Goal: Task Accomplishment & Management: Complete application form

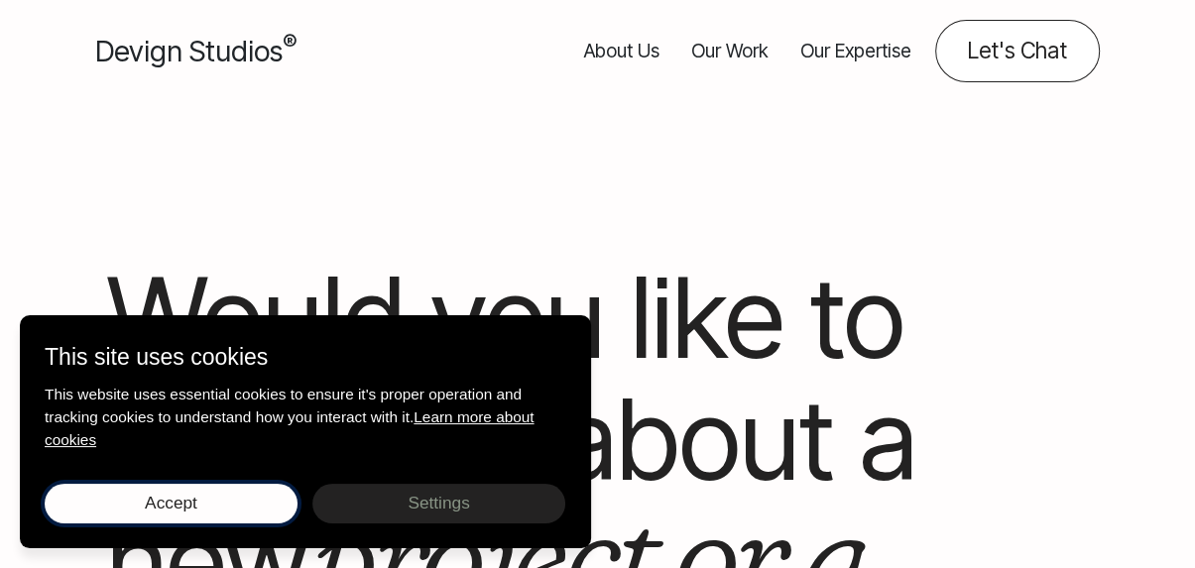
drag, startPoint x: 215, startPoint y: 492, endPoint x: 282, endPoint y: 481, distance: 67.3
click at [215, 493] on button "Accept Save choices" at bounding box center [171, 504] width 253 height 40
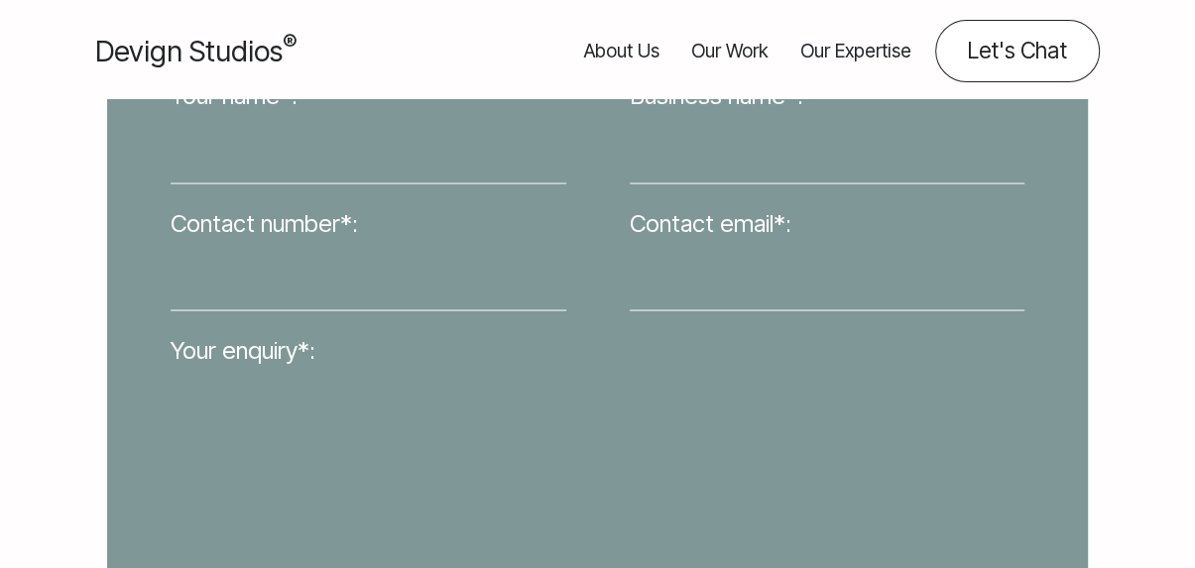
scroll to position [694, 0]
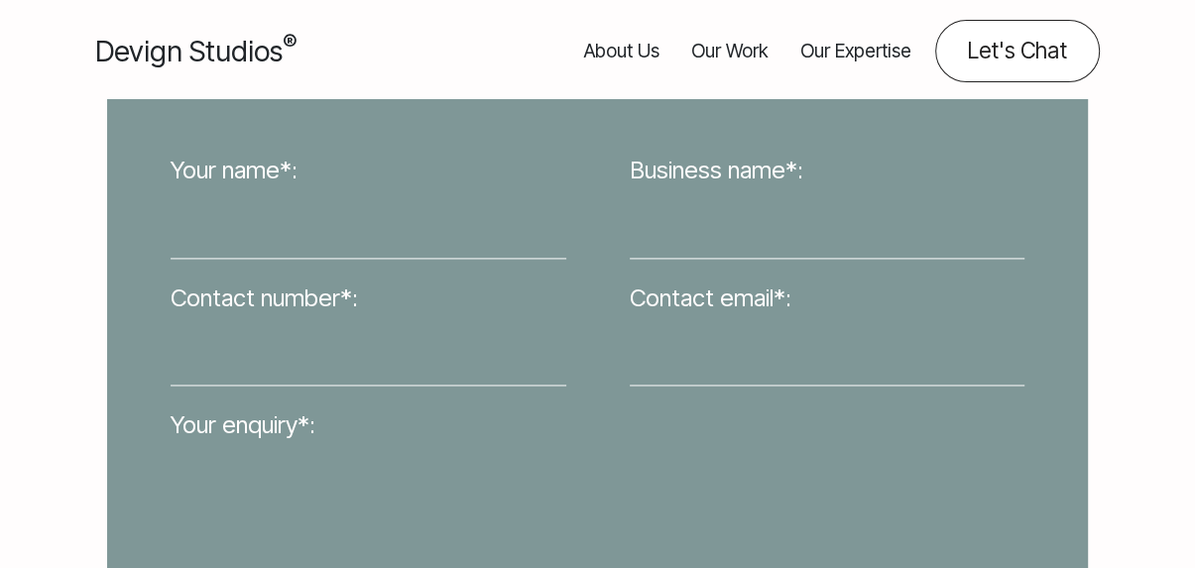
drag, startPoint x: 249, startPoint y: 207, endPoint x: 260, endPoint y: 223, distance: 19.3
click at [250, 206] on input "Your name*:" at bounding box center [369, 223] width 396 height 69
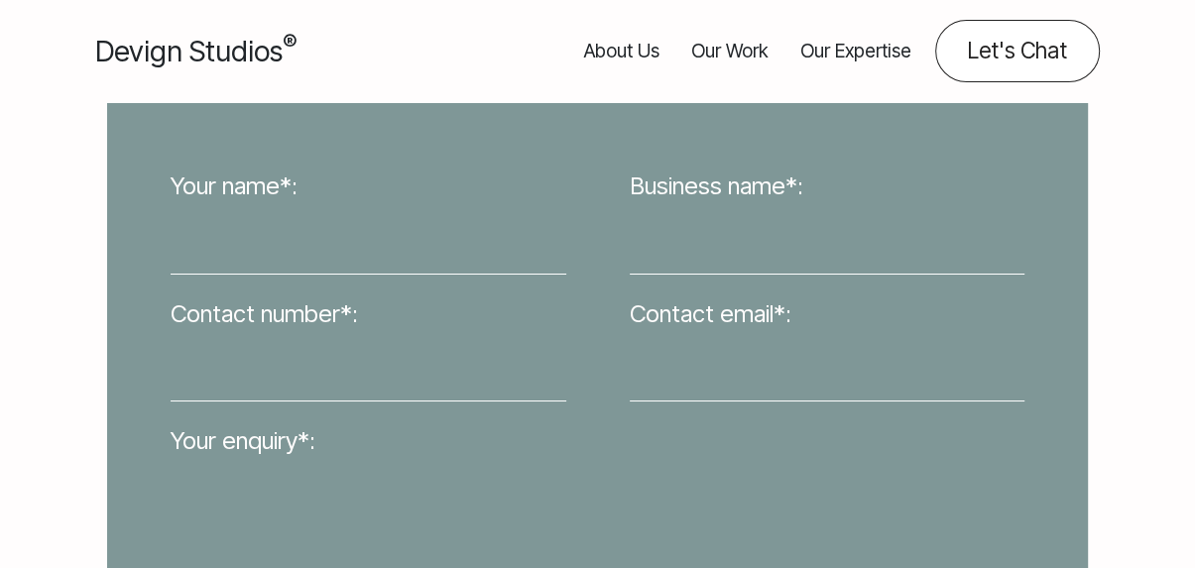
type input "[PERSON_NAME]"
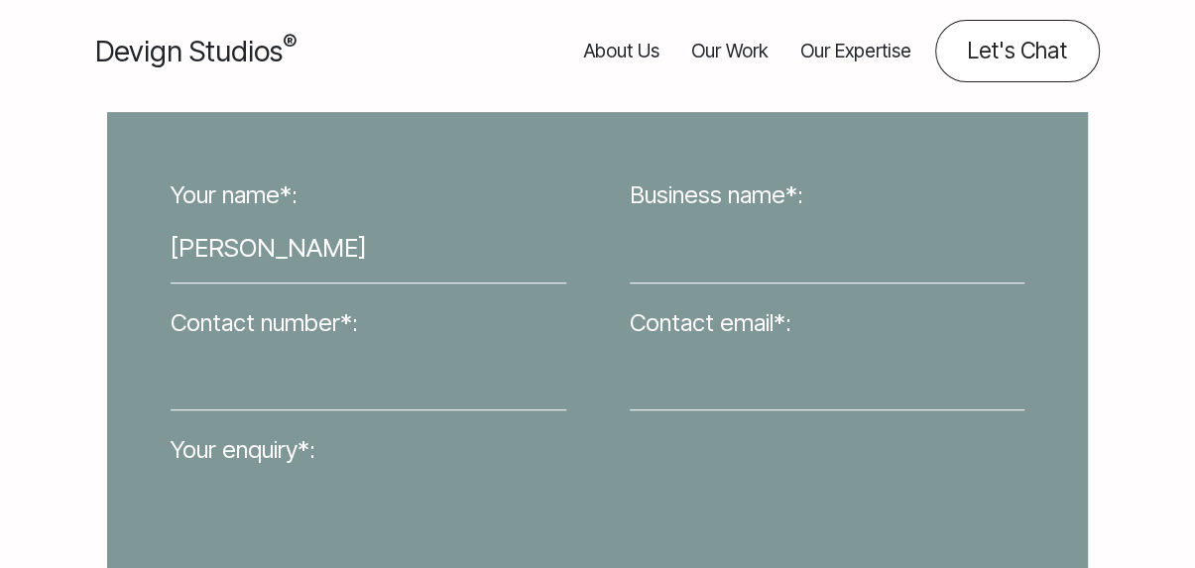
drag, startPoint x: 727, startPoint y: 251, endPoint x: 803, endPoint y: 275, distance: 80.0
click at [728, 251] on input "Business name*:" at bounding box center [828, 247] width 396 height 69
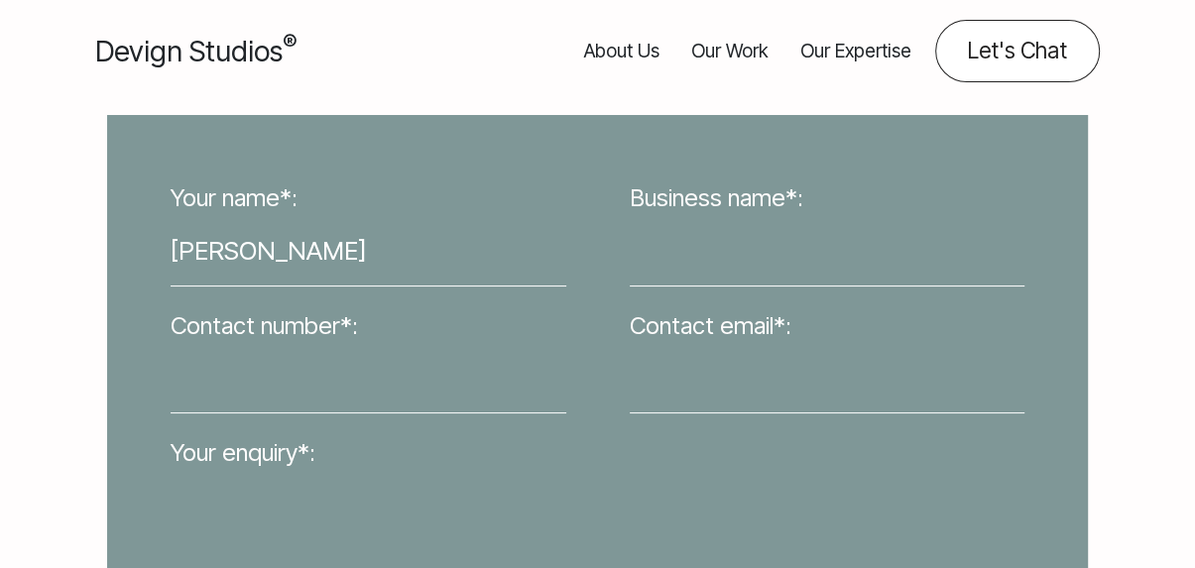
paste input "Webgrity"
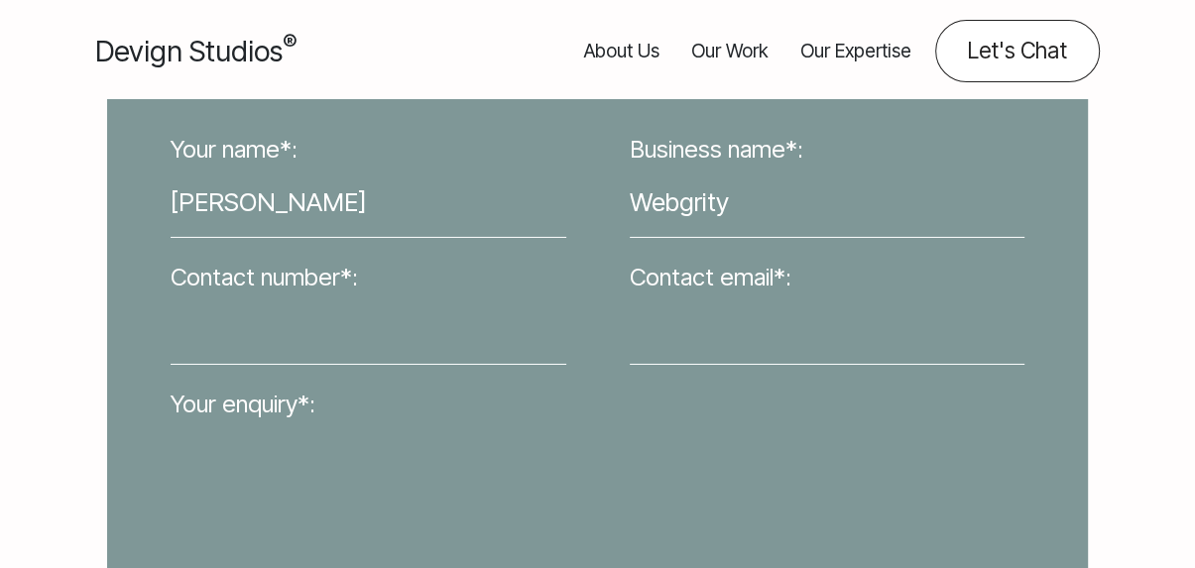
type input "Webgrity"
click at [319, 328] on input "Contact number*:" at bounding box center [369, 329] width 396 height 69
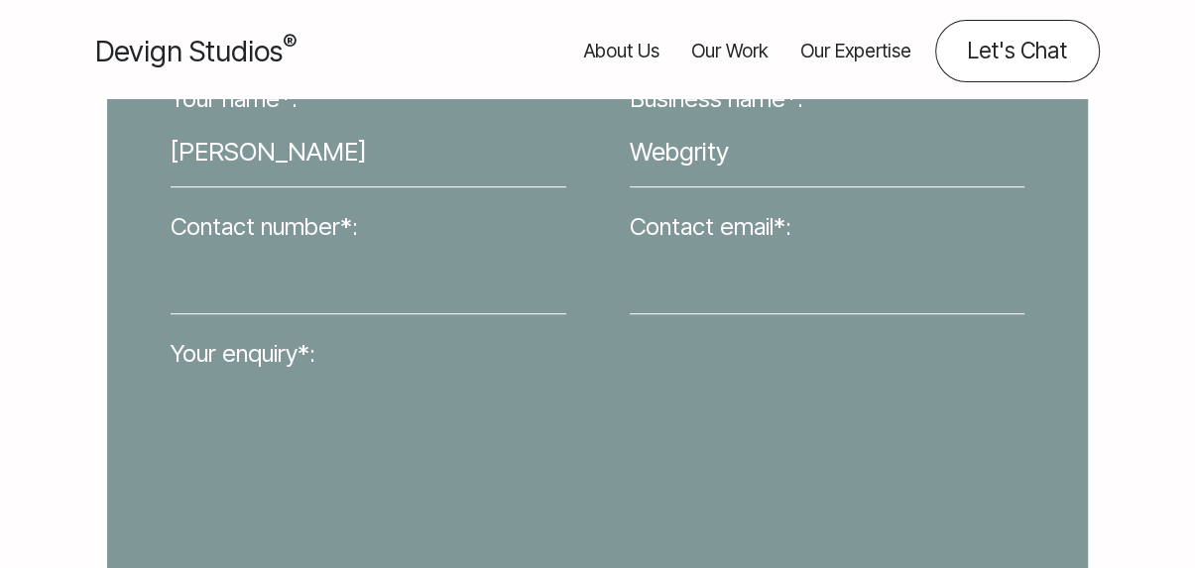
paste input "[EMAIL_ADDRESS][DOMAIN_NAME]"
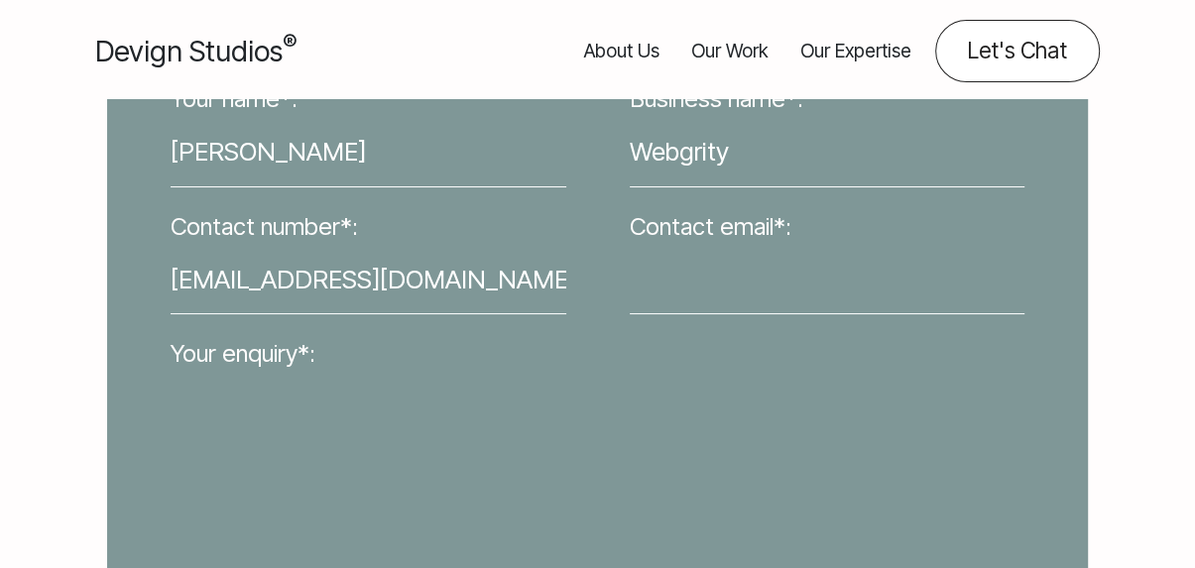
paste input "3340073326"
type input "3340073326"
click at [747, 291] on input "Contact email*:" at bounding box center [828, 279] width 396 height 69
paste input "[EMAIL_ADDRESS][DOMAIN_NAME]"
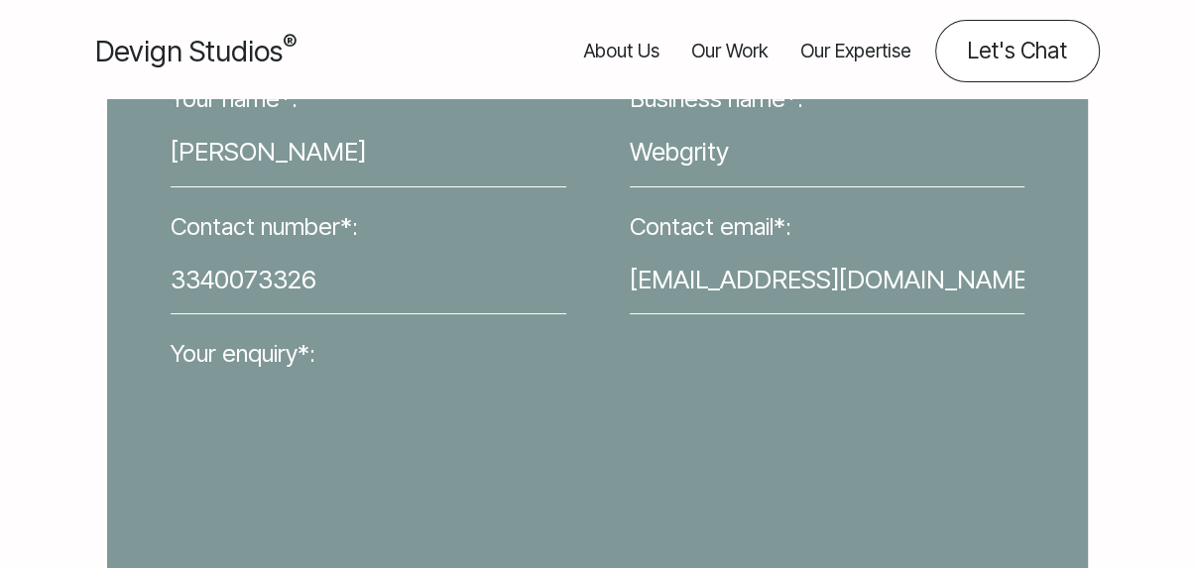
type input "[EMAIL_ADDRESS][DOMAIN_NAME]"
click at [460, 453] on textarea "Your enquiry*:" at bounding box center [598, 539] width 854 height 332
paste textarea "Hello, Our free homepage design service offer is a great way for you to see how…"
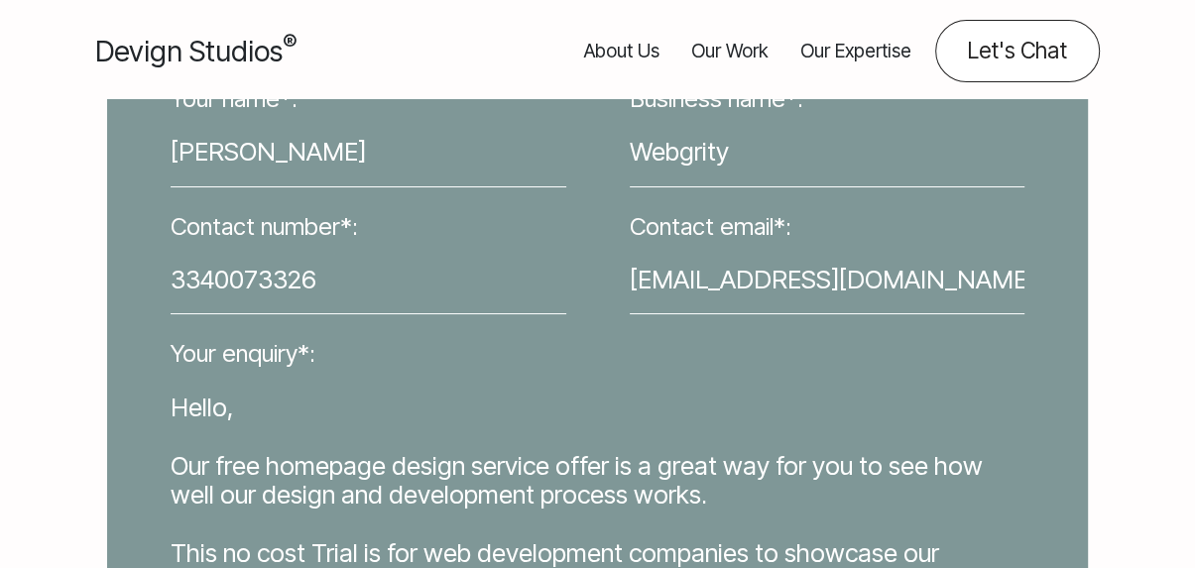
scroll to position [137, 0]
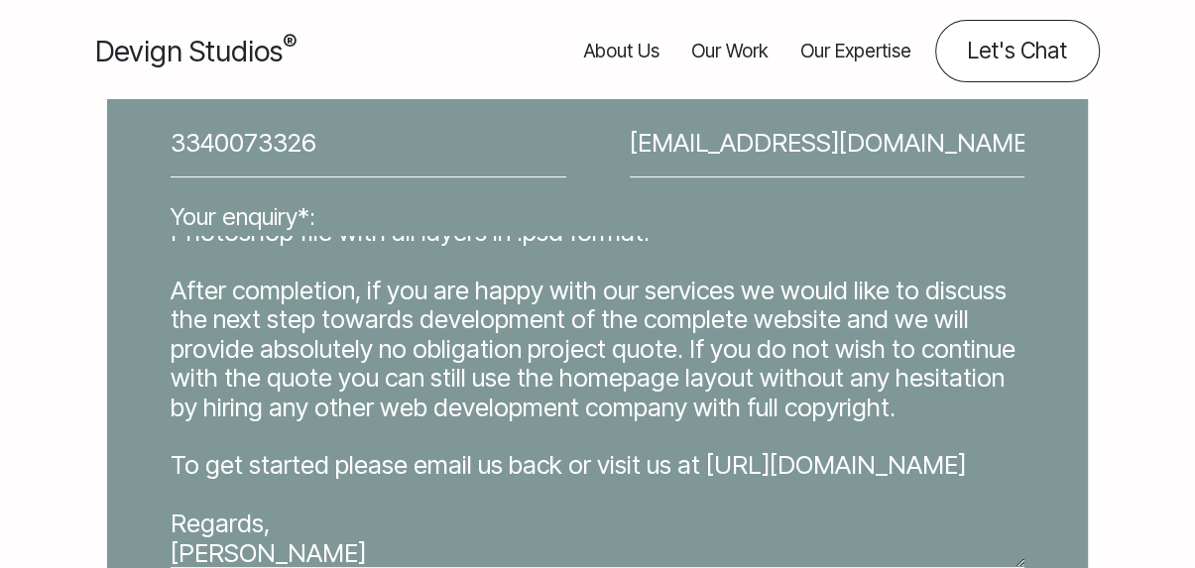
type textarea "Hello, Our free homepage design service offer is a great way for you to see how…"
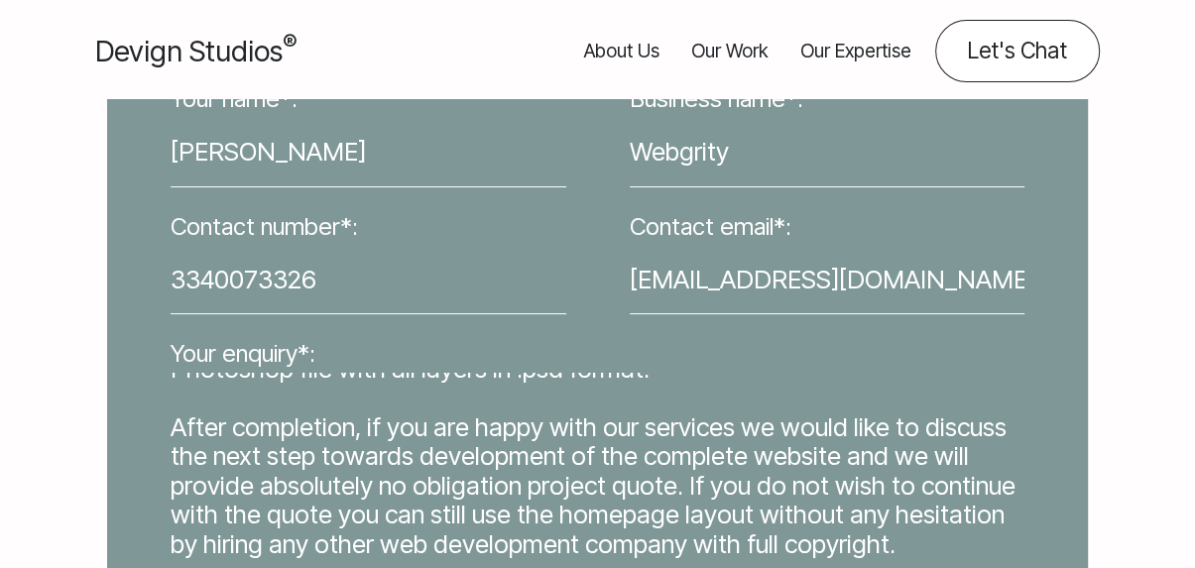
click at [174, 149] on div "Your name*: [PERSON_NAME] Business name*: Webgrity Contact number*: [PHONE_NUMB…" at bounding box center [597, 477] width 917 height 797
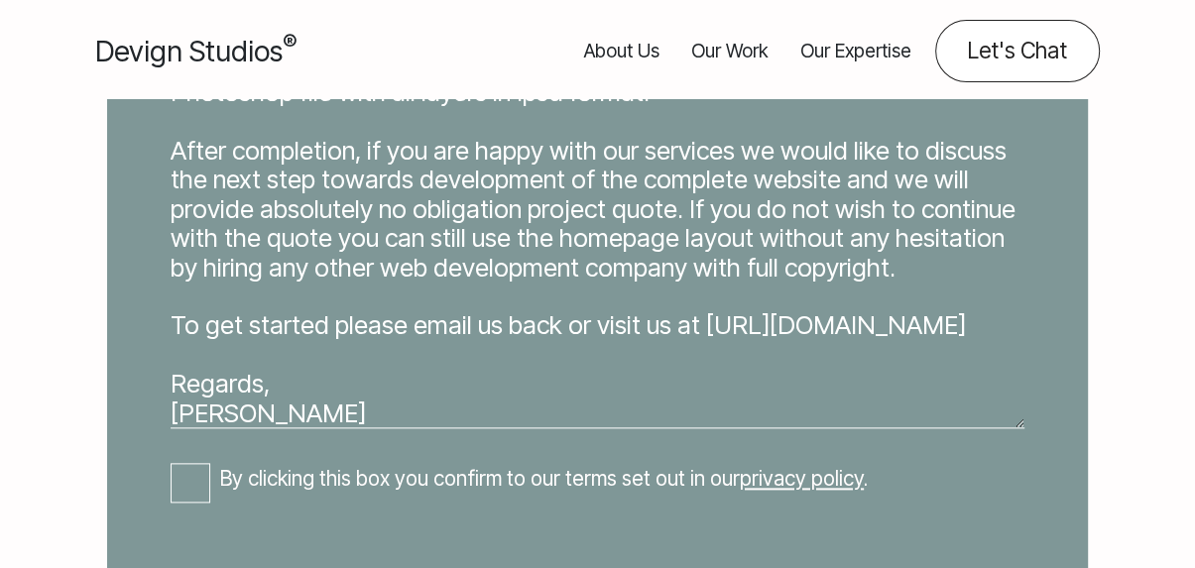
scroll to position [1289, 0]
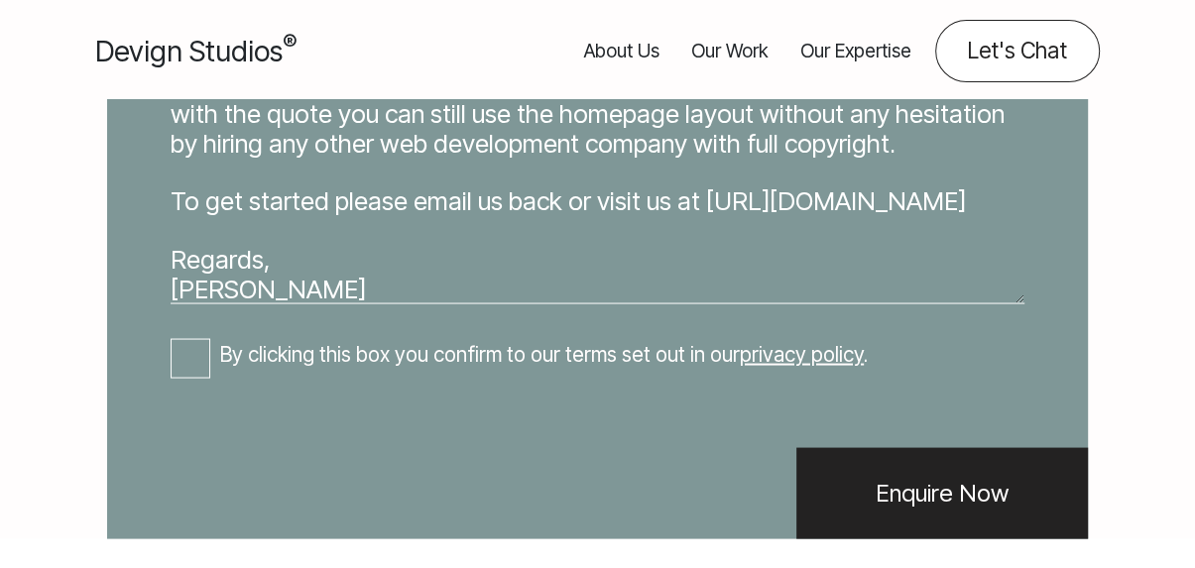
type input "03340073326"
click at [187, 396] on div "Contact form" at bounding box center [597, 417] width 917 height 42
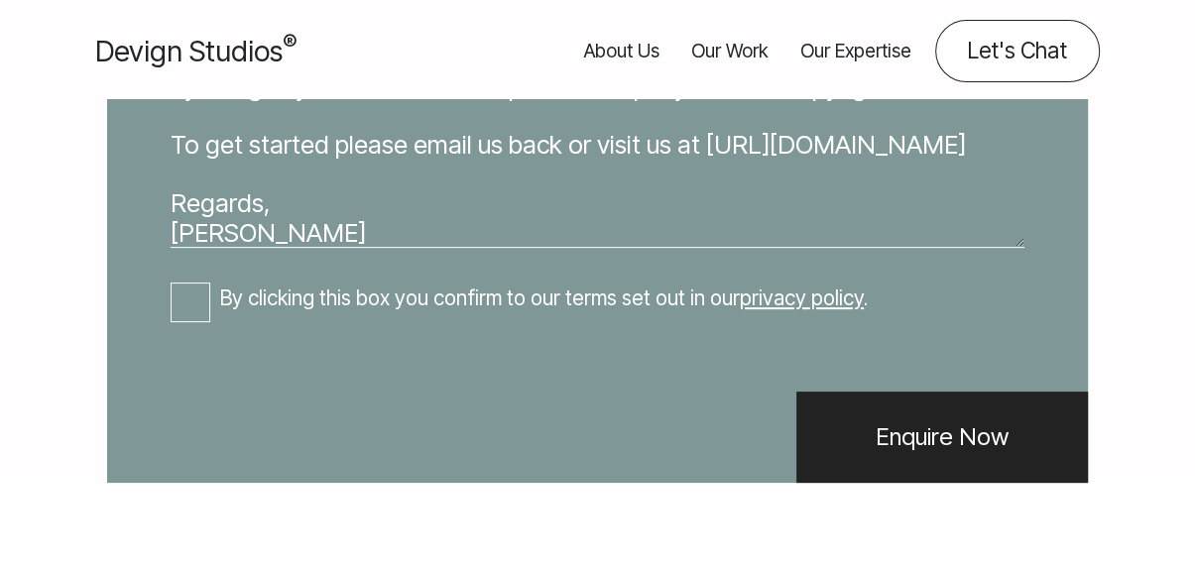
click at [187, 327] on div "Your name*: [PERSON_NAME] Business name*: Webgrity Contact number*: [PHONE_NUMB…" at bounding box center [597, 20] width 917 height 797
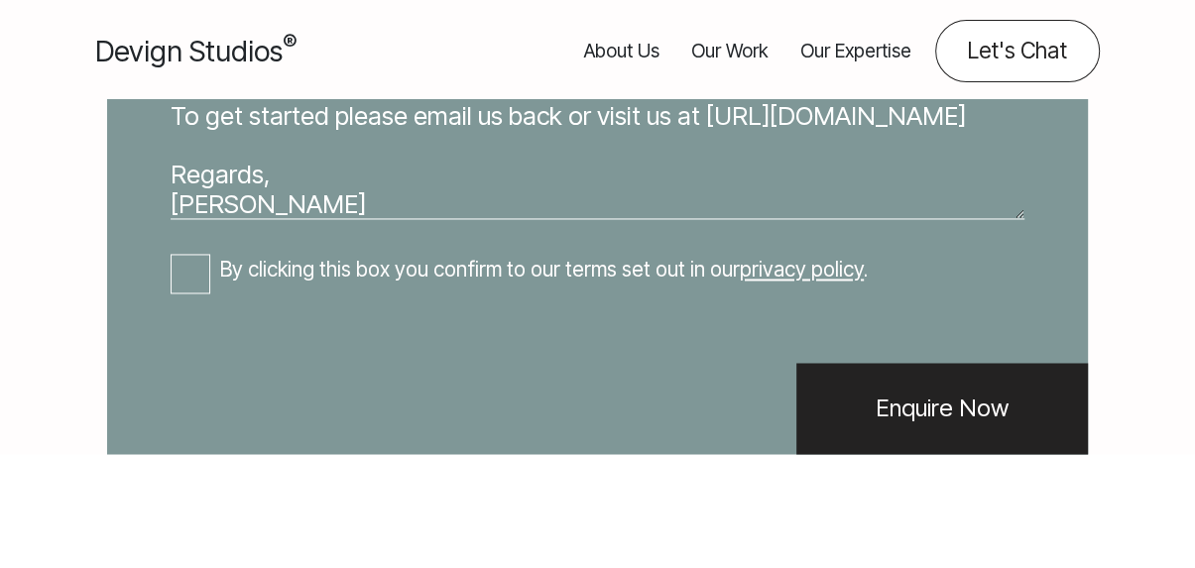
drag, startPoint x: 198, startPoint y: 276, endPoint x: 224, endPoint y: 282, distance: 26.5
click at [197, 275] on input "By clicking this box you confirm to our terms set out in our privacy policy ." at bounding box center [191, 275] width 40 height 40
checkbox input "true"
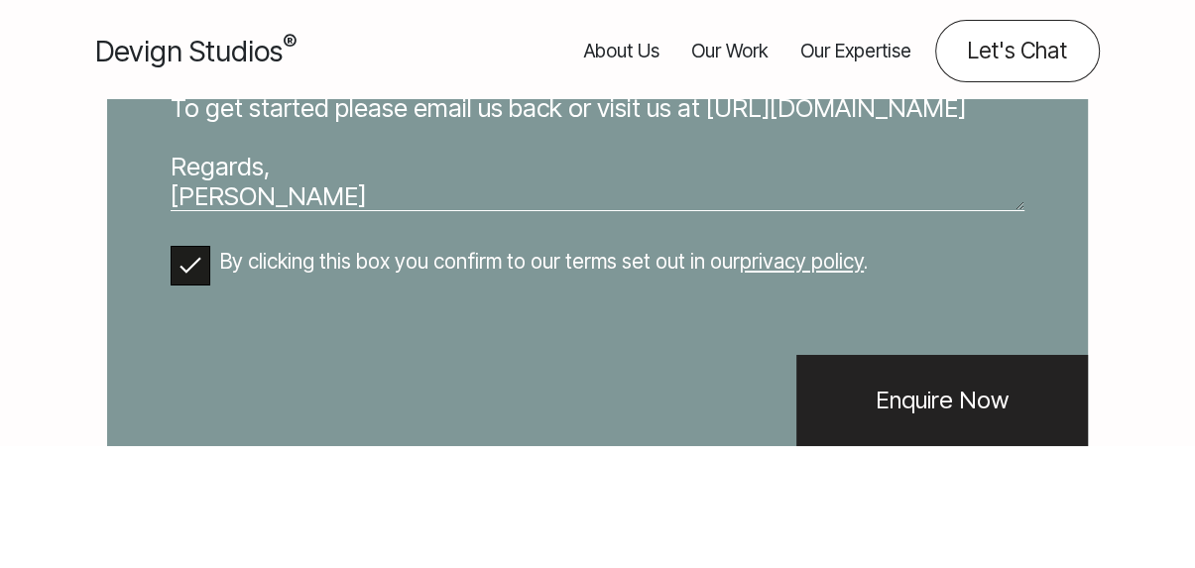
click at [919, 446] on input "Enquire Now" at bounding box center [941, 400] width 291 height 91
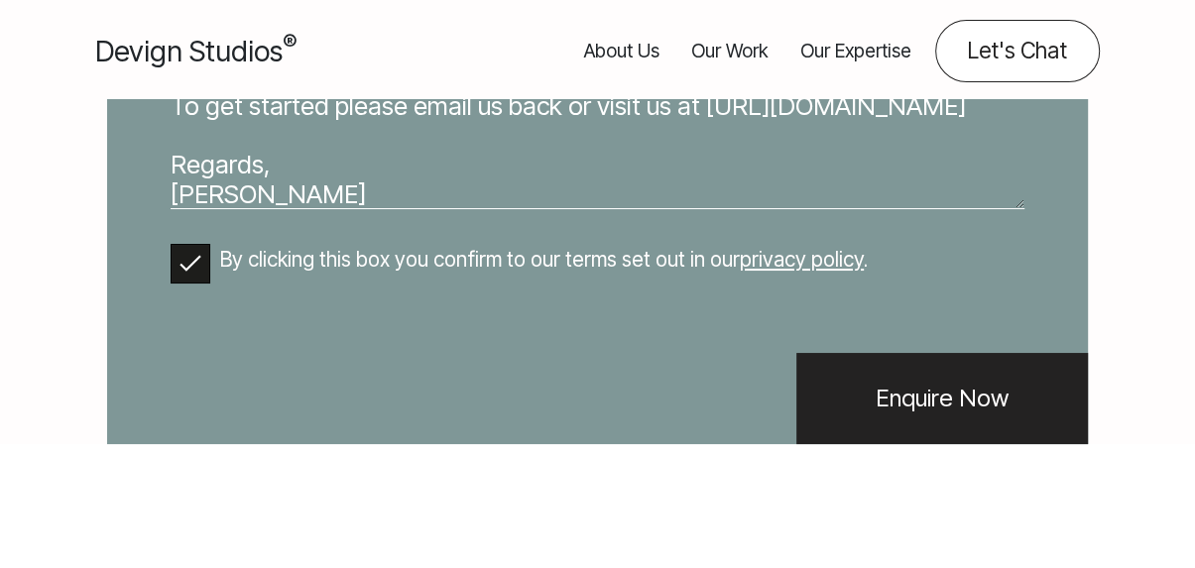
scroll to position [0, 0]
